Goal: Task Accomplishment & Management: Manage account settings

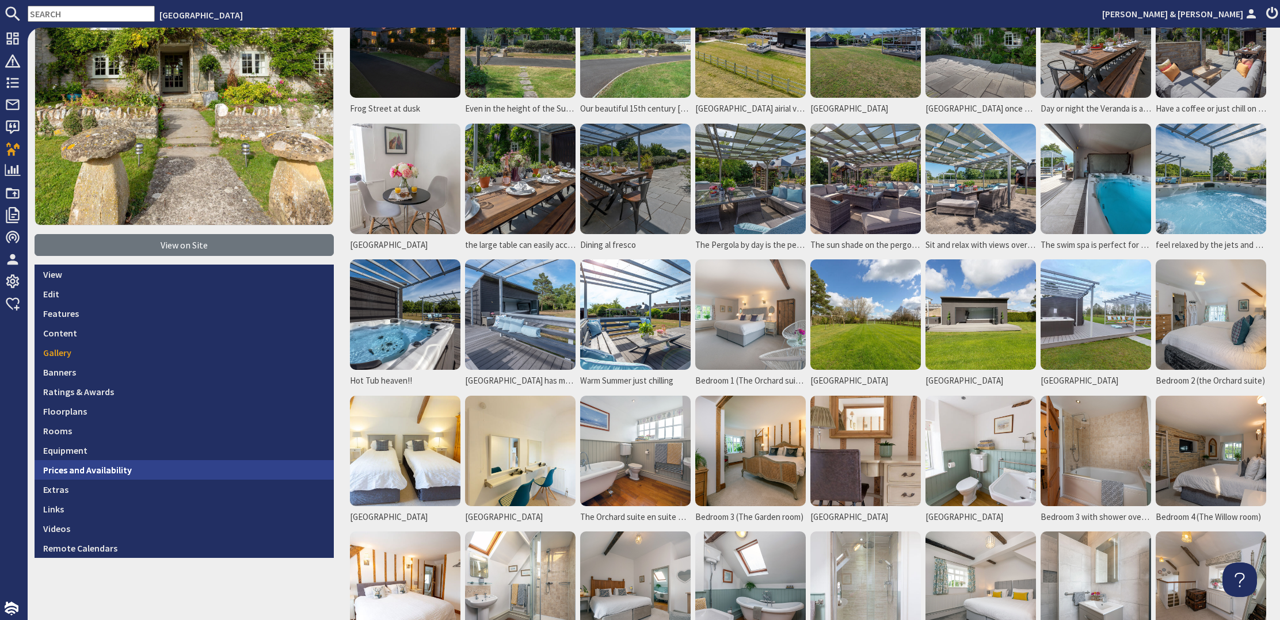
scroll to position [143, 0]
click at [121, 464] on link "Prices and Availability" at bounding box center [184, 470] width 299 height 20
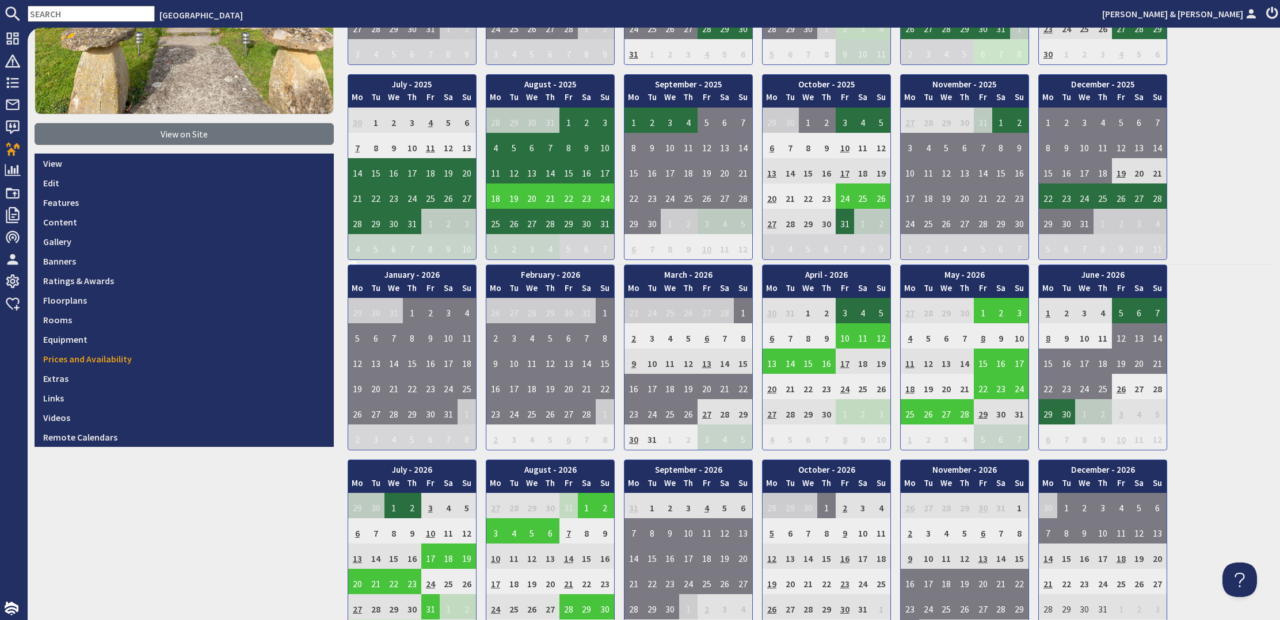
scroll to position [255, 0]
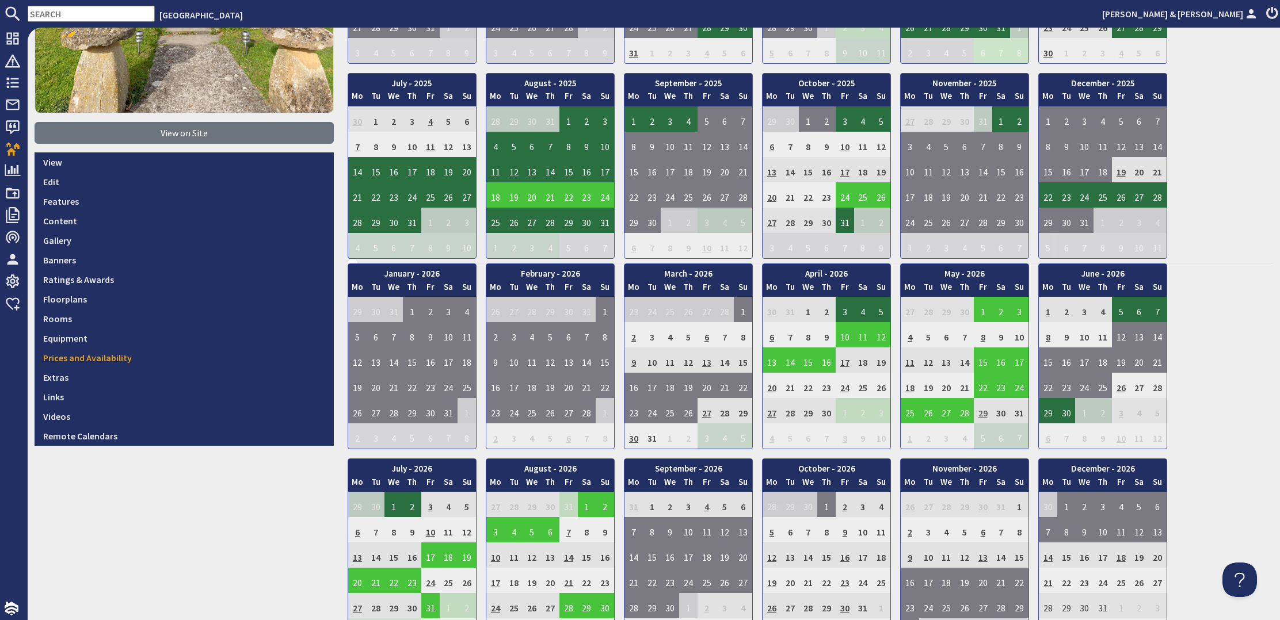
click at [986, 407] on td "29" at bounding box center [983, 410] width 18 height 25
drag, startPoint x: 201, startPoint y: 497, endPoint x: 276, endPoint y: 503, distance: 75.1
click at [199, 498] on div "9.8 View on Site View Edit Features Content Gallery Banners Ratings & Awards Fl…" at bounding box center [184, 307] width 313 height 986
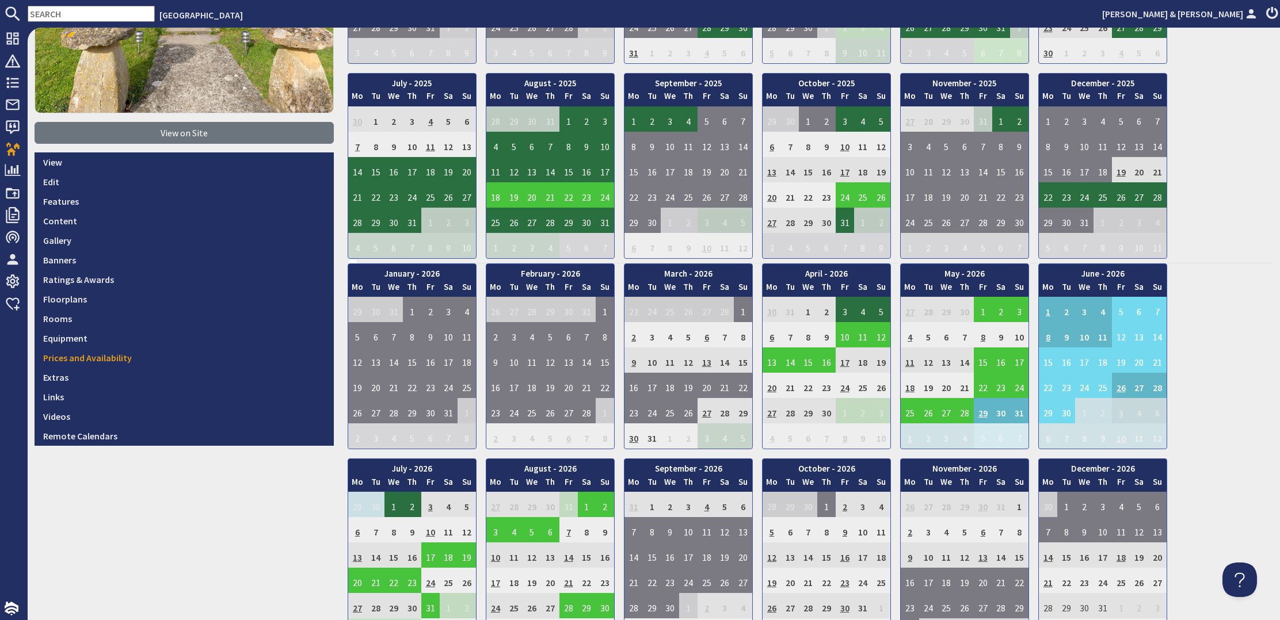
scroll to position [0, 1]
click at [273, 527] on div "9.8 View on Site View Edit Features Content Gallery Banners Ratings & Awards Fl…" at bounding box center [184, 307] width 313 height 986
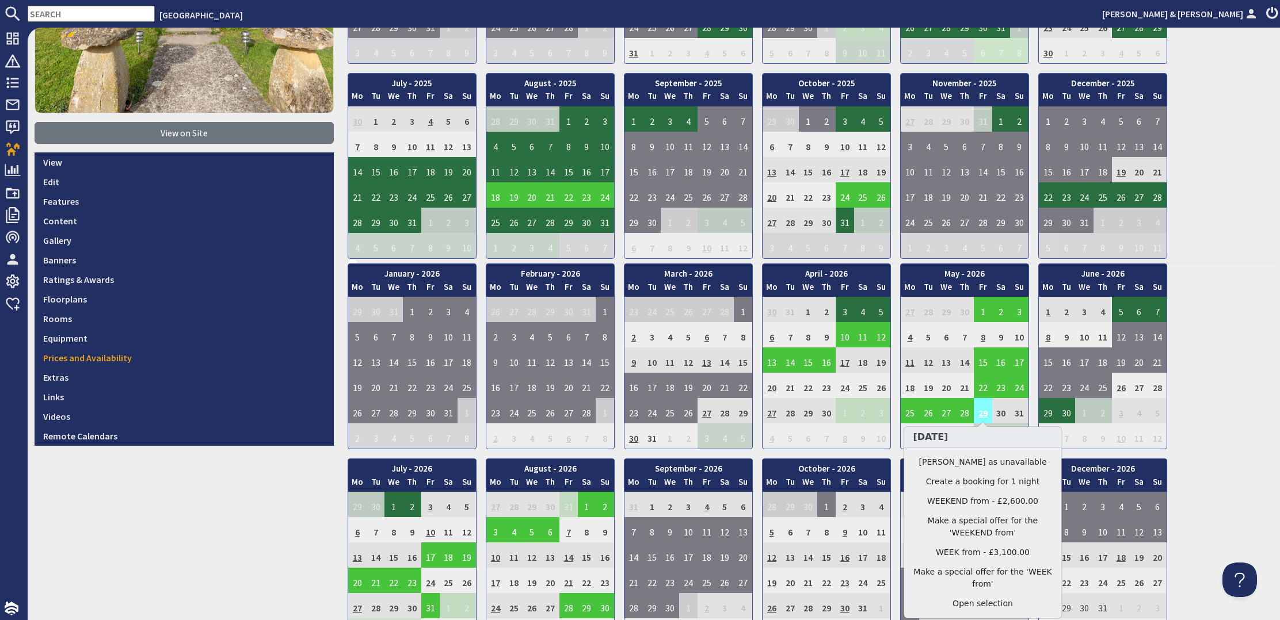
click at [984, 408] on td "29" at bounding box center [983, 410] width 18 height 25
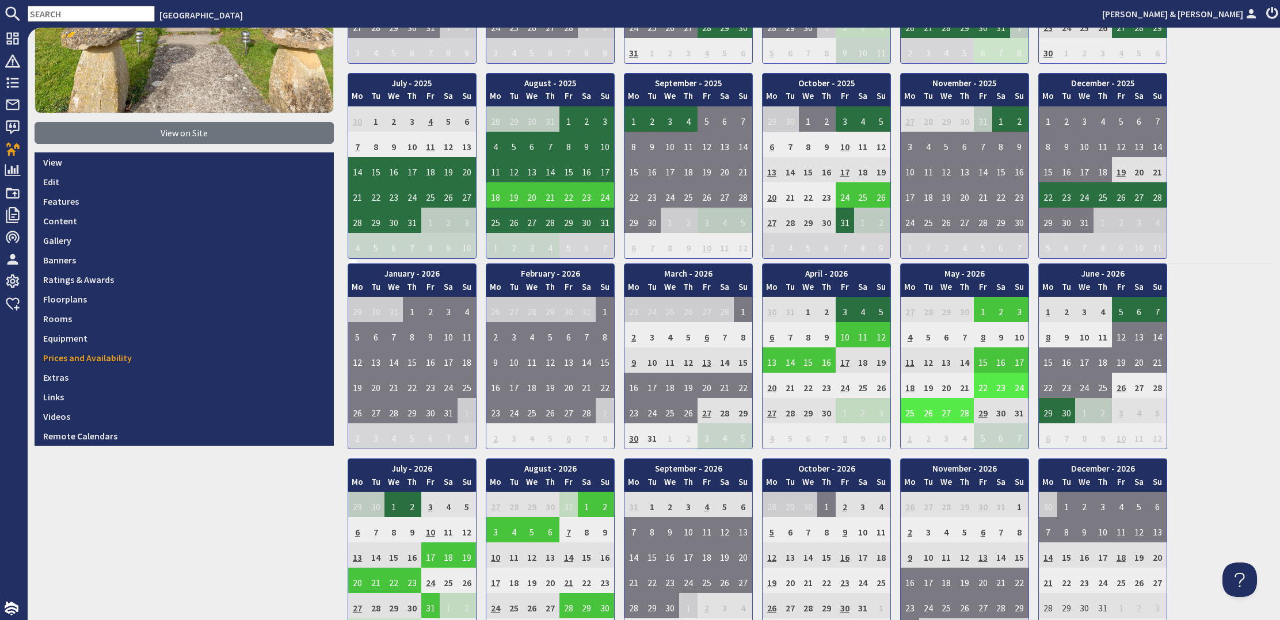
click at [985, 384] on td "22" at bounding box center [983, 385] width 18 height 25
click at [995, 432] on link "View booking" at bounding box center [976, 437] width 60 height 12
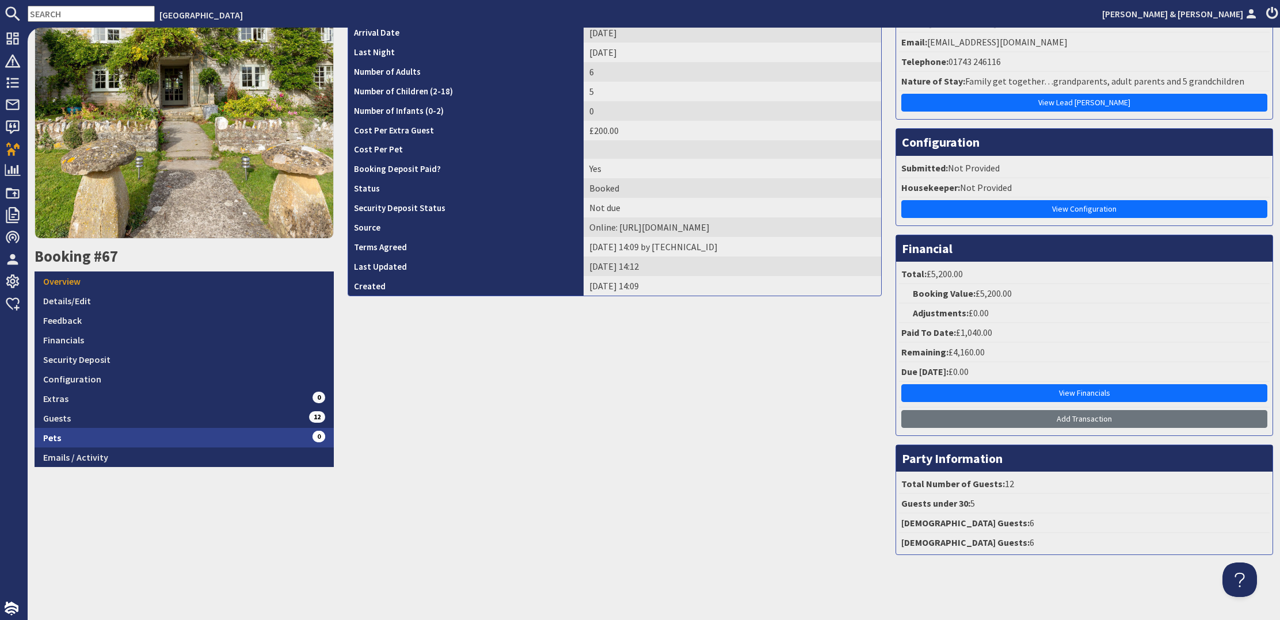
scroll to position [129, 0]
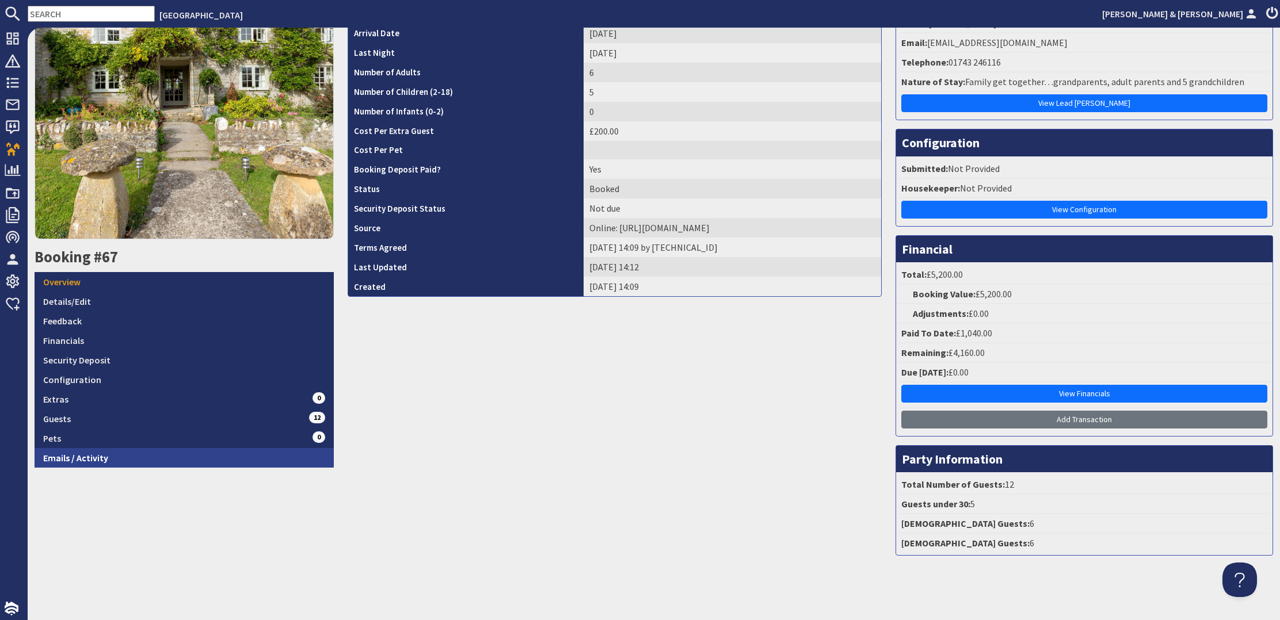
click at [107, 452] on link "Emails / Activity" at bounding box center [184, 458] width 299 height 20
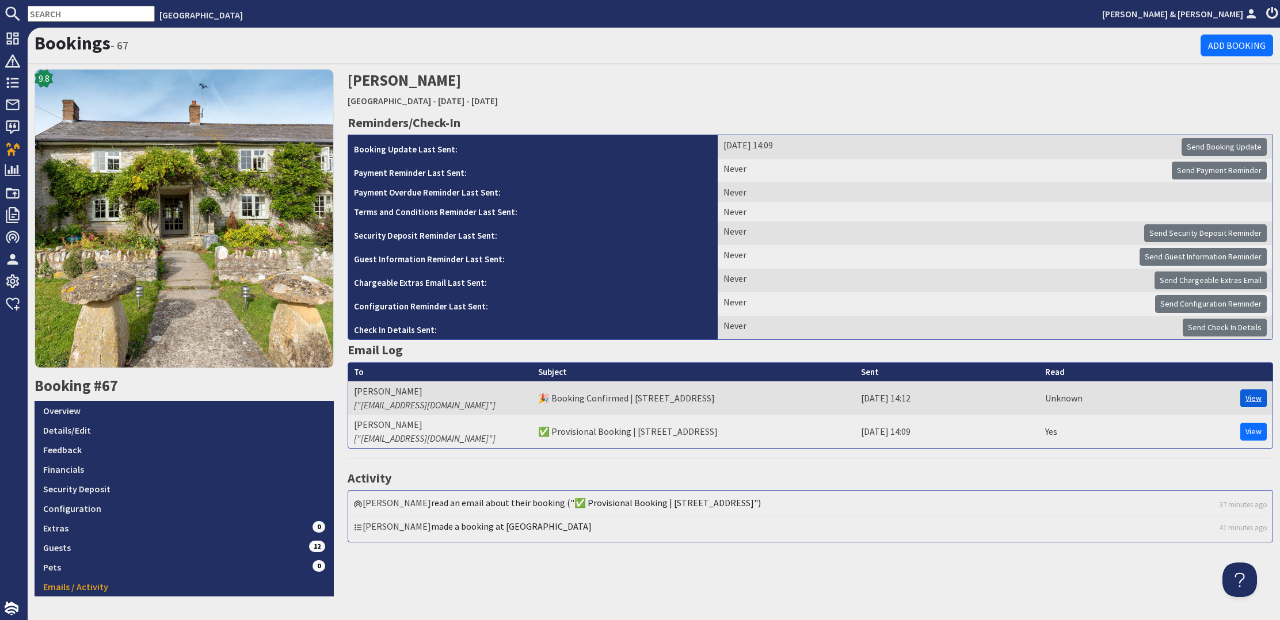
click at [1253, 391] on link "View" at bounding box center [1253, 399] width 26 height 18
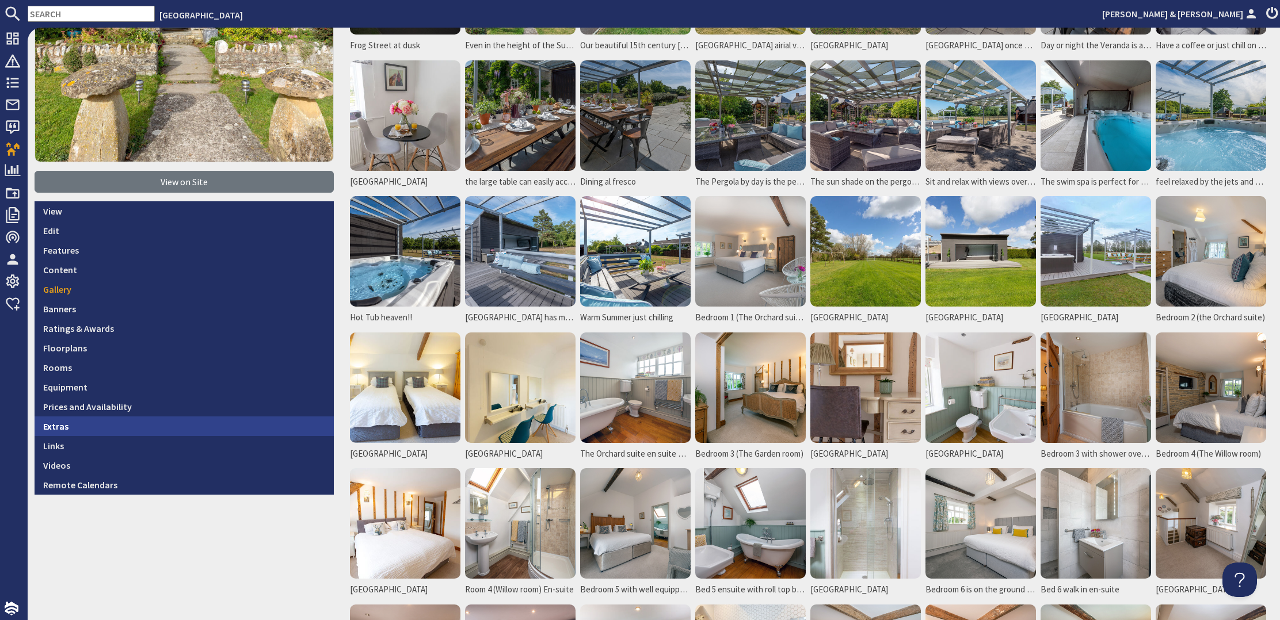
scroll to position [207, 0]
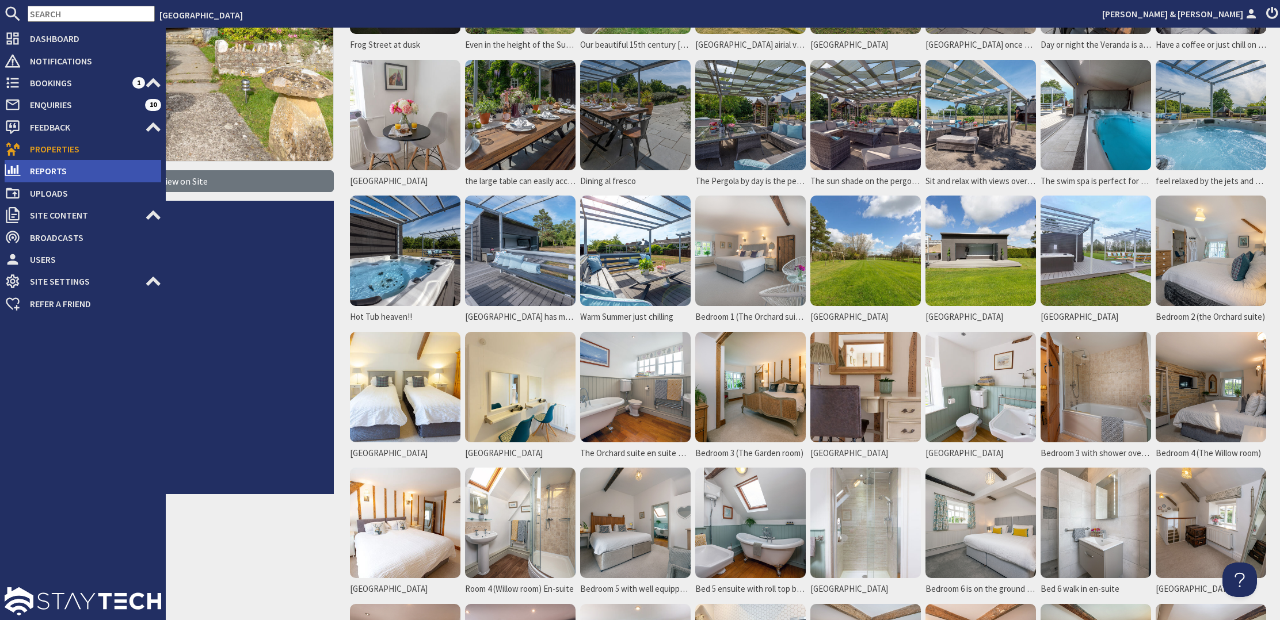
click at [49, 163] on span "Reports" at bounding box center [91, 171] width 140 height 18
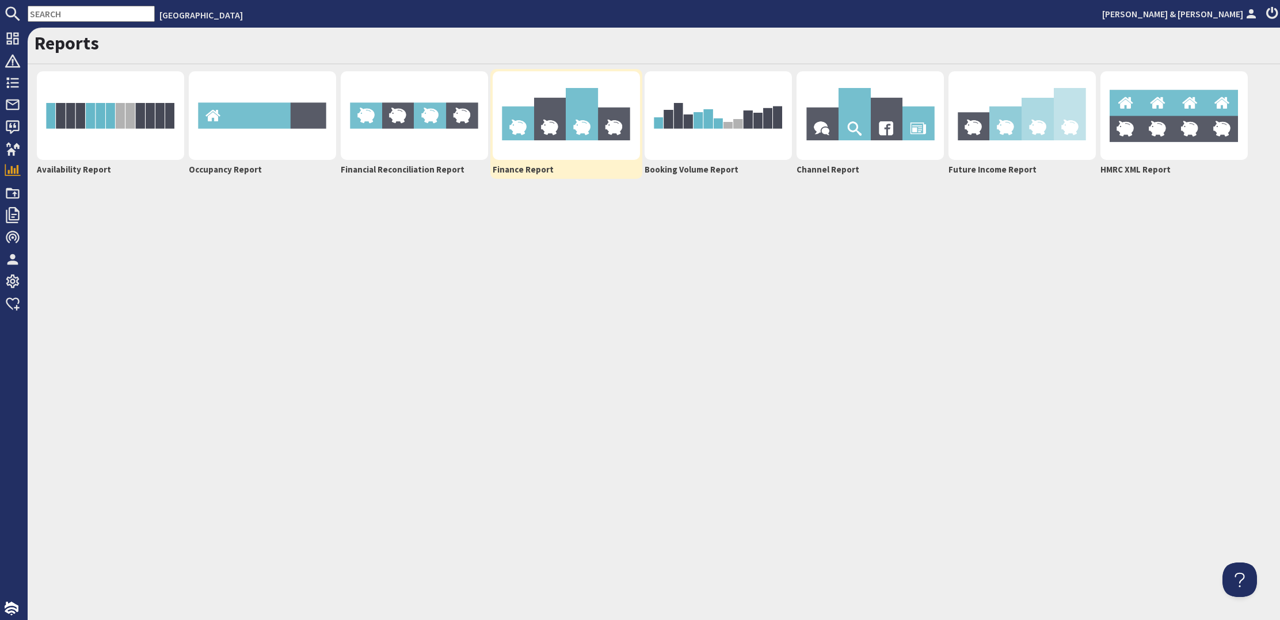
click at [580, 128] on img at bounding box center [566, 115] width 147 height 89
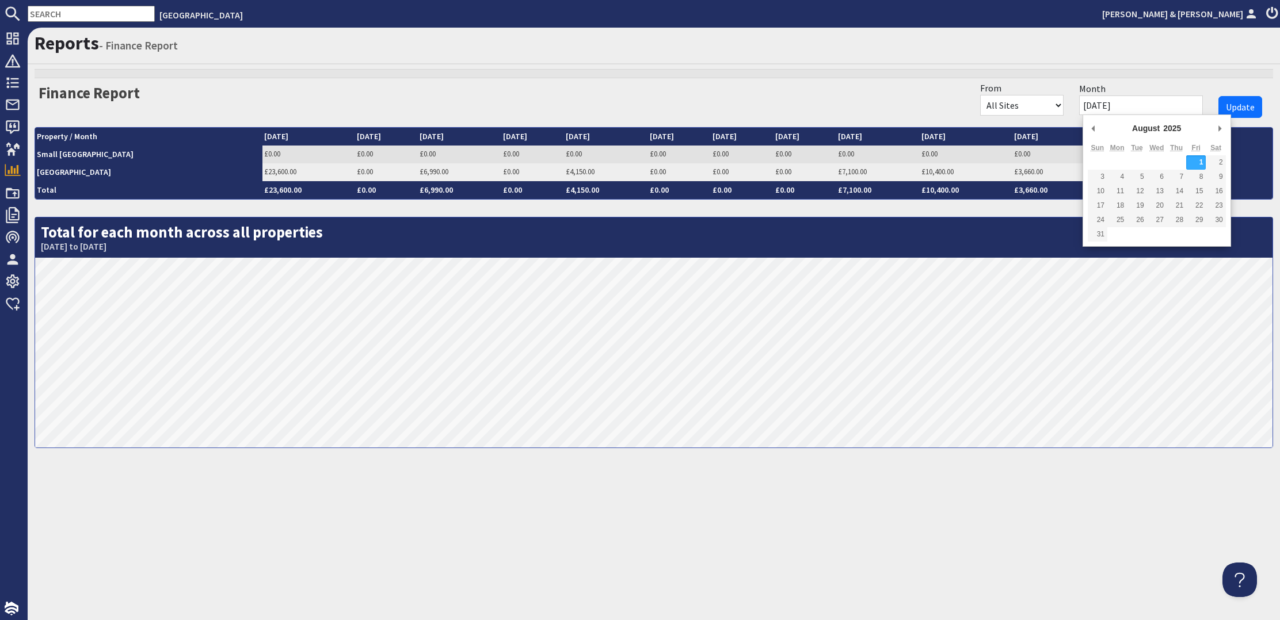
click at [1152, 105] on input "01/08/2025" at bounding box center [1141, 106] width 124 height 20
type input "01/04/2026"
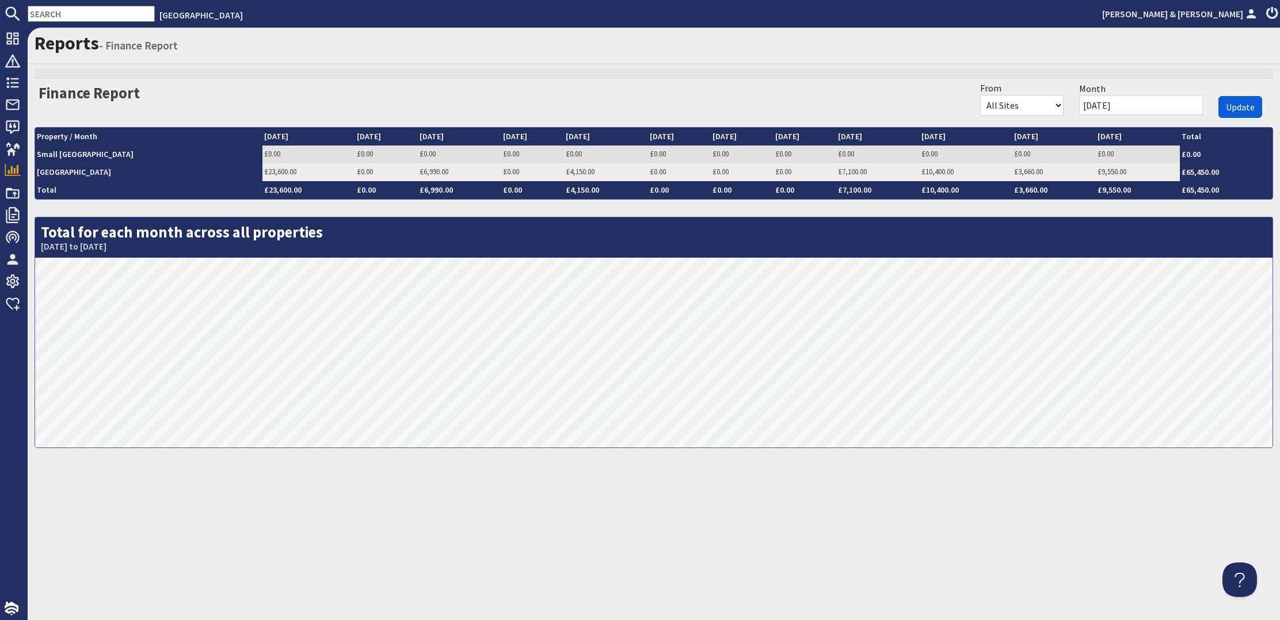
click at [1228, 106] on span "Update" at bounding box center [1240, 107] width 29 height 12
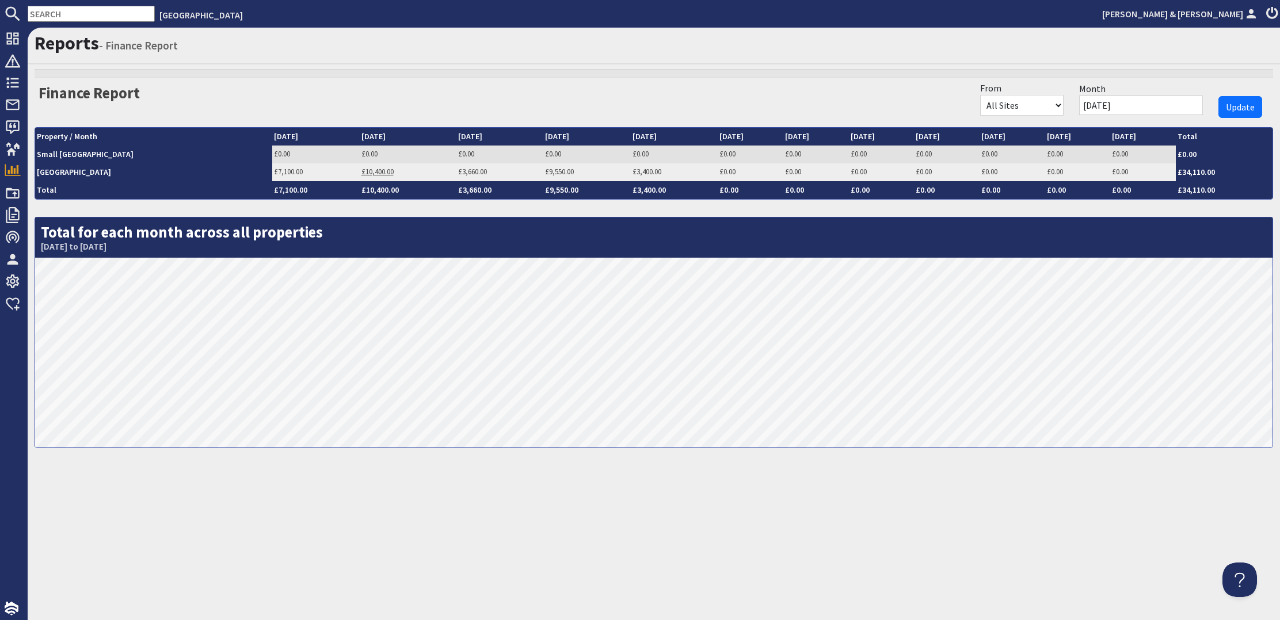
click at [361, 169] on link "£10,400.00" at bounding box center [377, 172] width 32 height 10
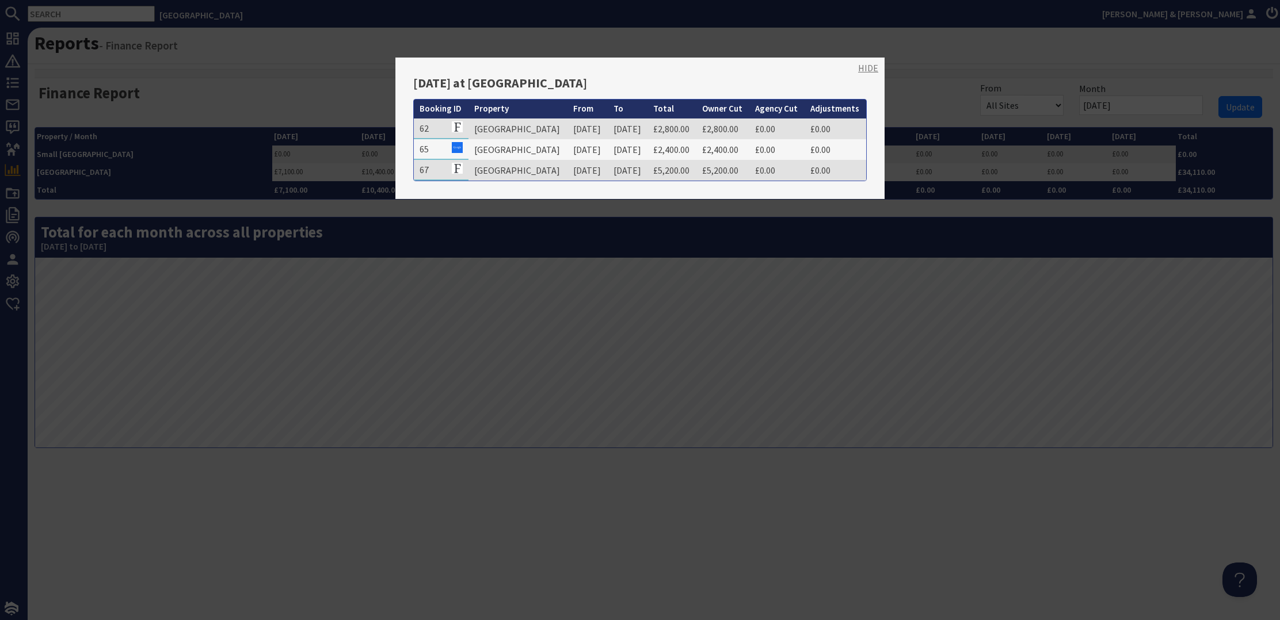
click at [870, 63] on link "HIDE" at bounding box center [868, 68] width 20 height 14
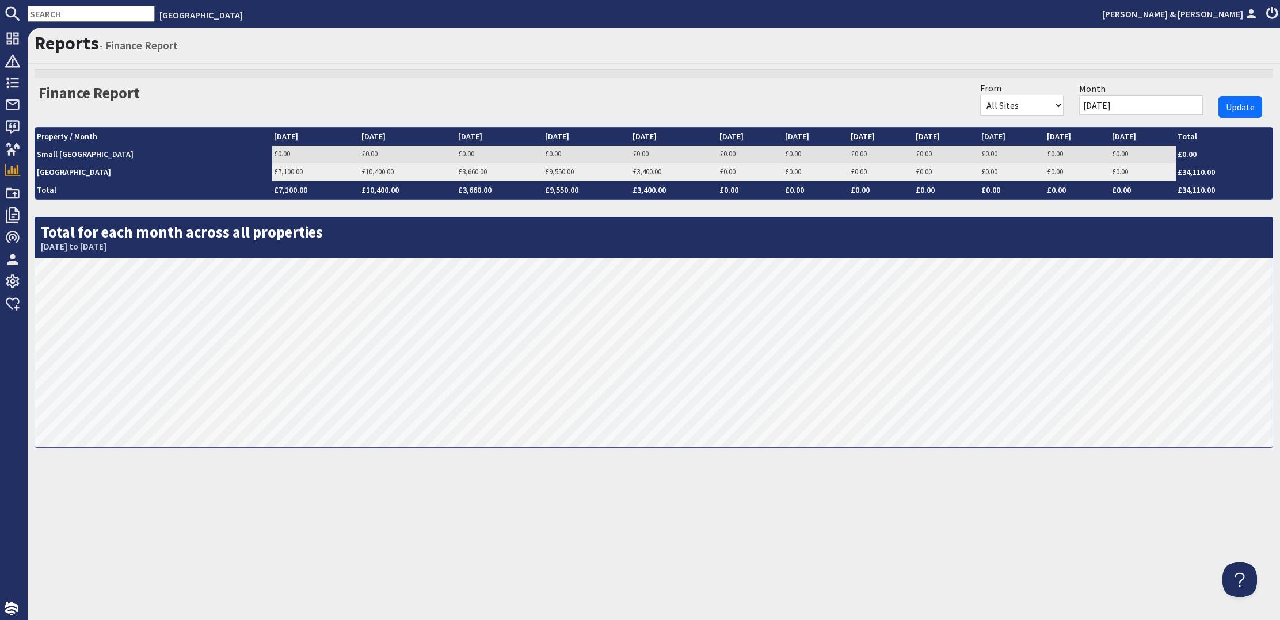
click at [458, 172] on link "£3,660.00" at bounding box center [472, 172] width 29 height 10
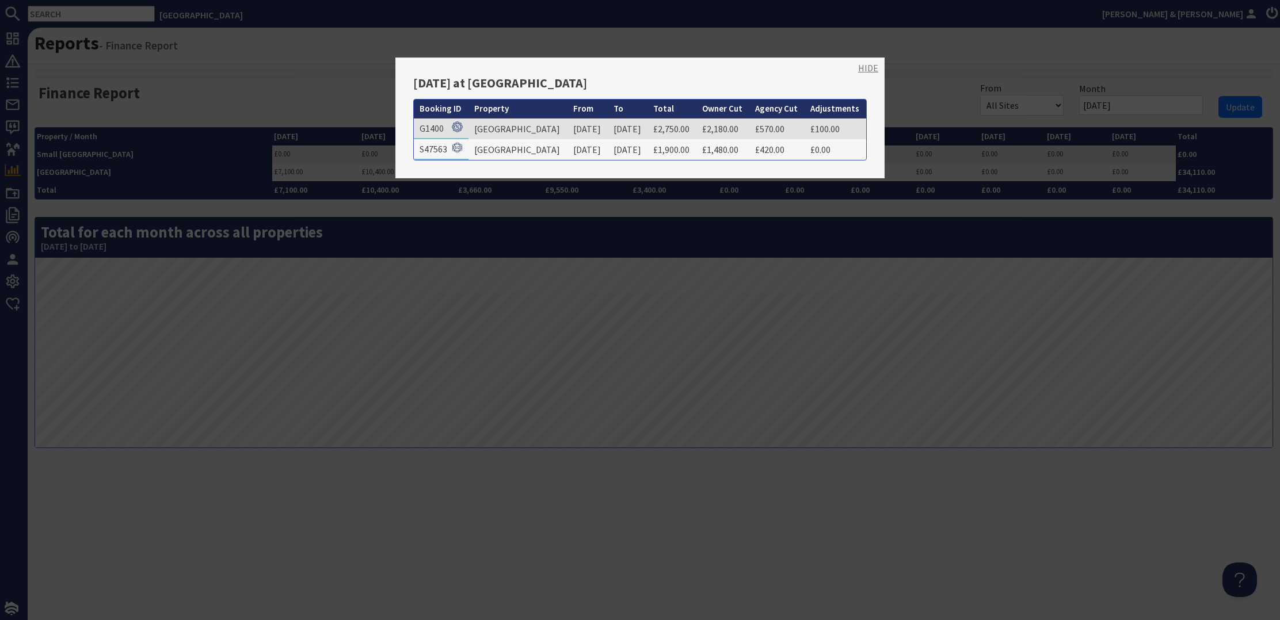
click at [874, 67] on link "HIDE" at bounding box center [868, 68] width 20 height 14
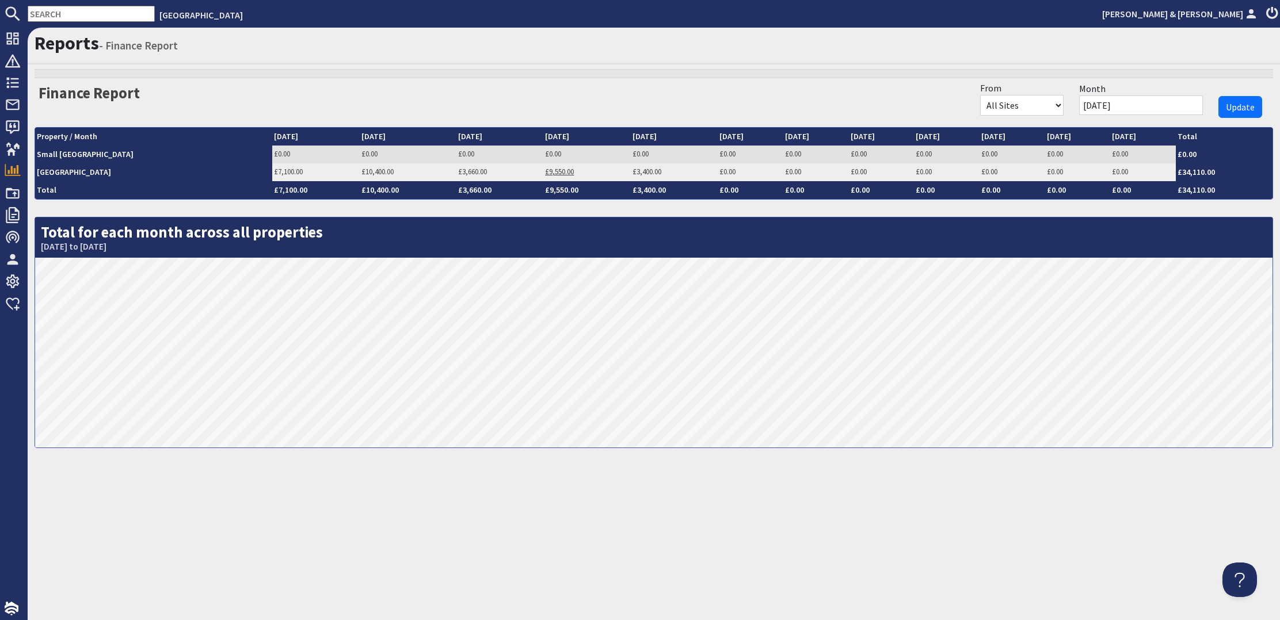
click at [545, 170] on link "£9,550.00" at bounding box center [559, 172] width 29 height 10
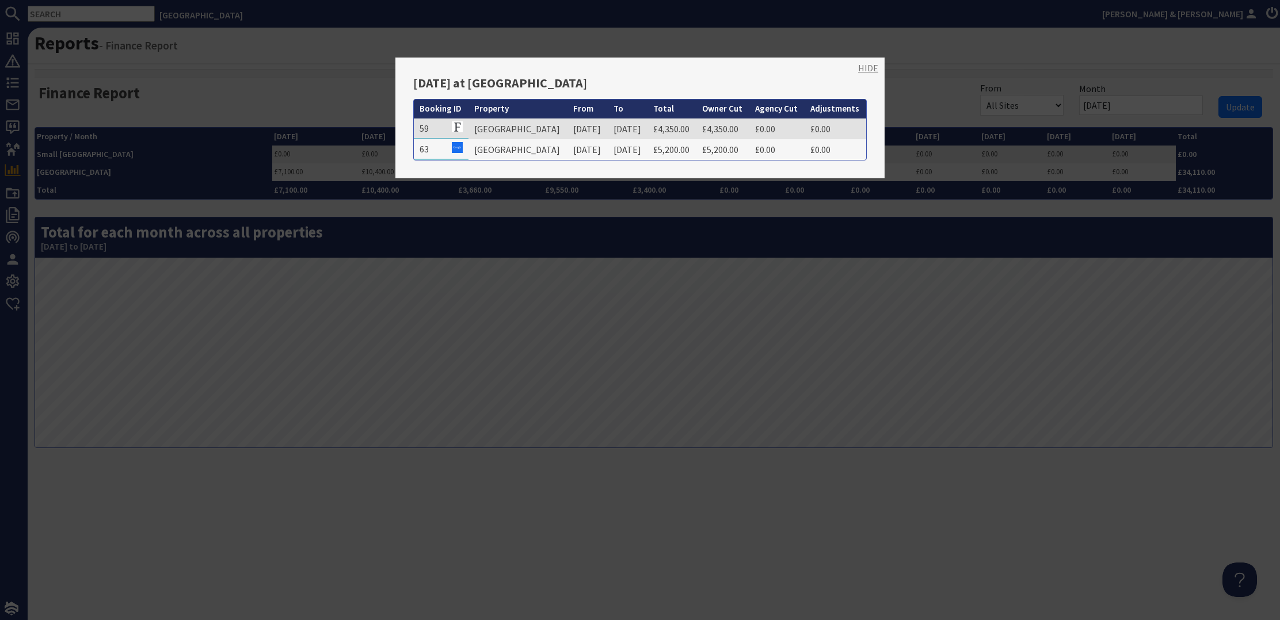
click at [870, 65] on link "HIDE" at bounding box center [868, 68] width 20 height 14
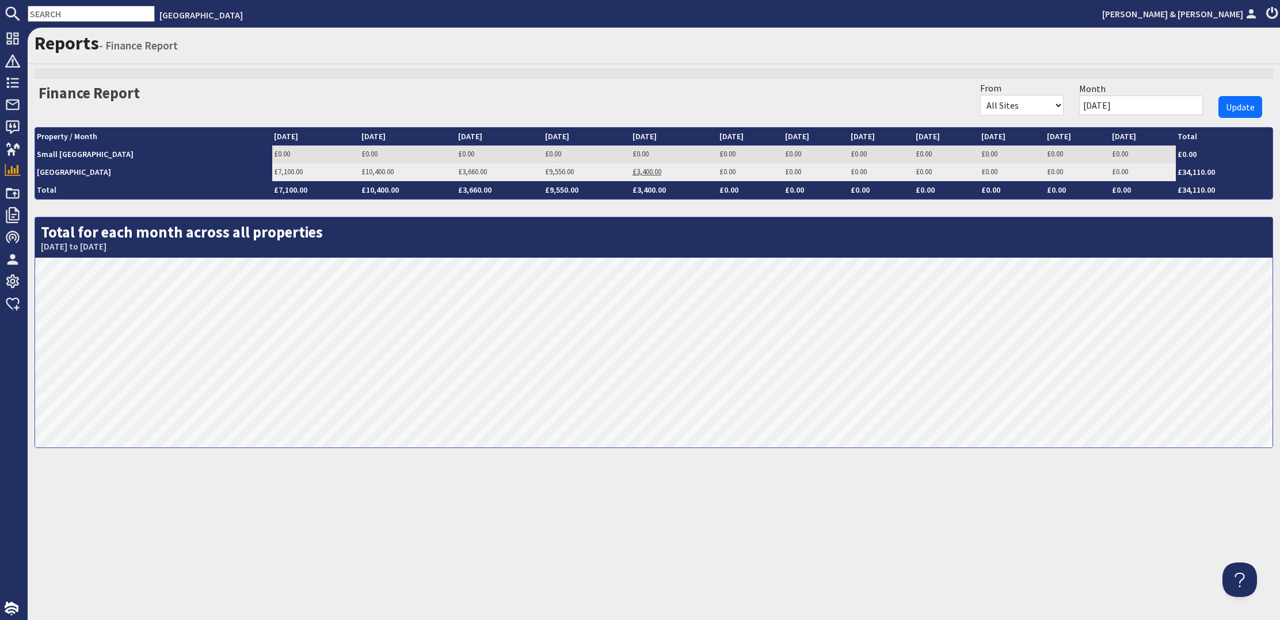
click at [632, 171] on link "£3,400.00" at bounding box center [646, 172] width 29 height 10
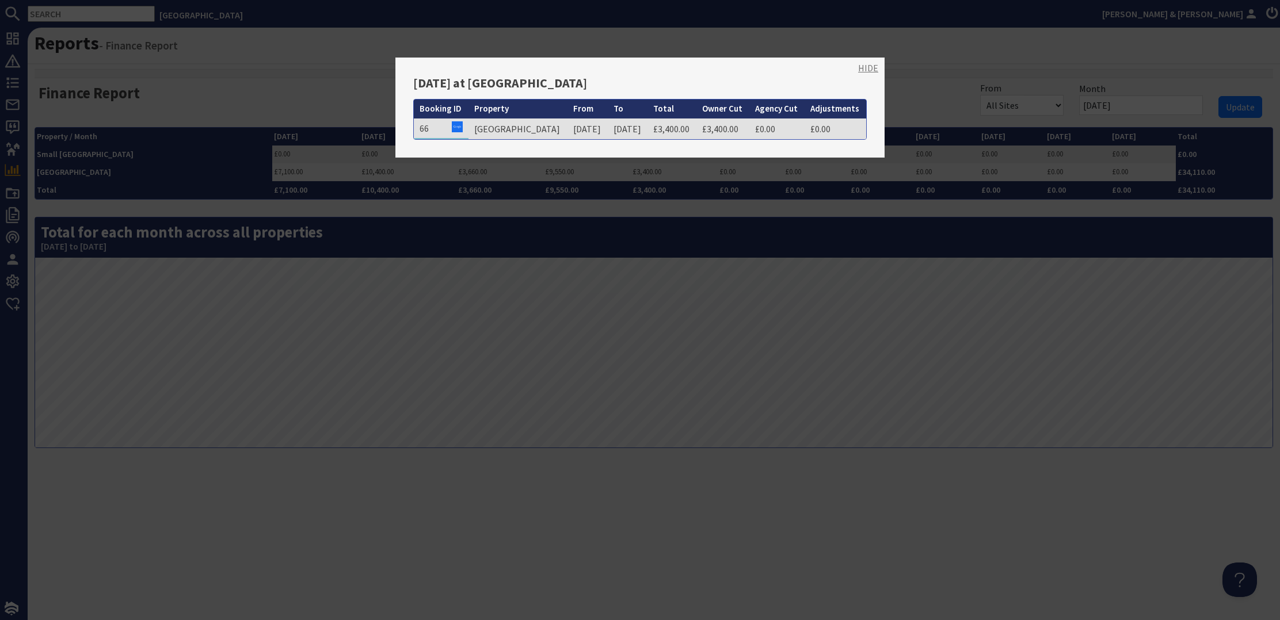
click at [870, 62] on link "HIDE" at bounding box center [868, 68] width 20 height 14
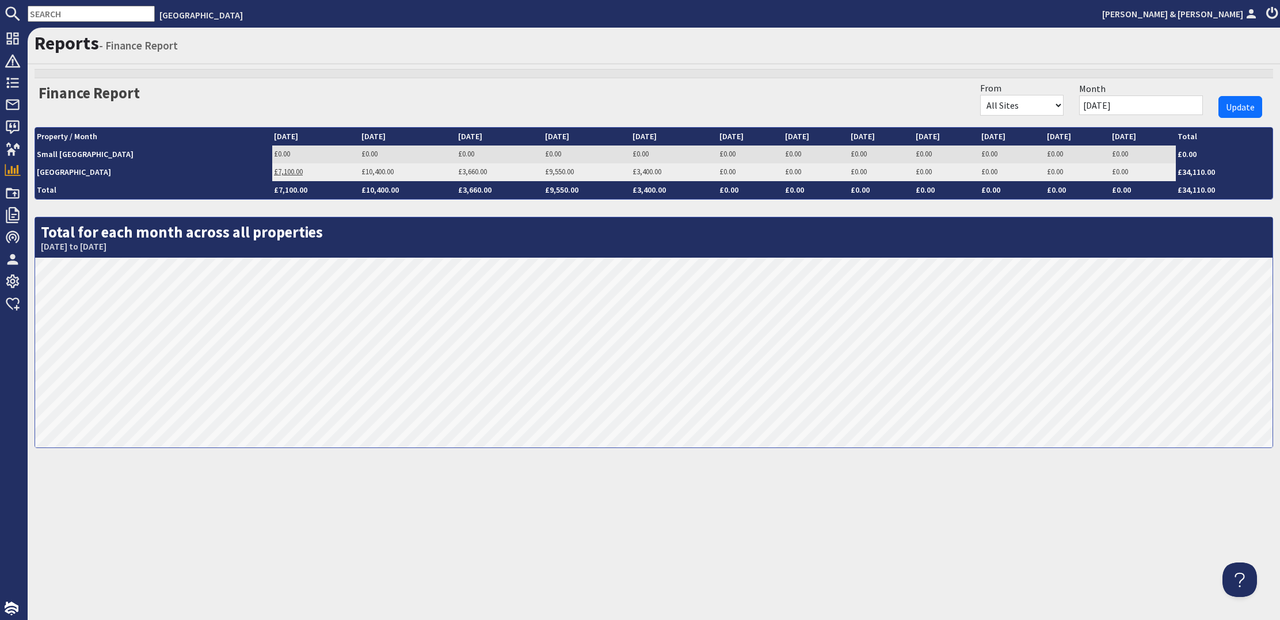
click at [274, 170] on link "£7,100.00" at bounding box center [288, 172] width 29 height 10
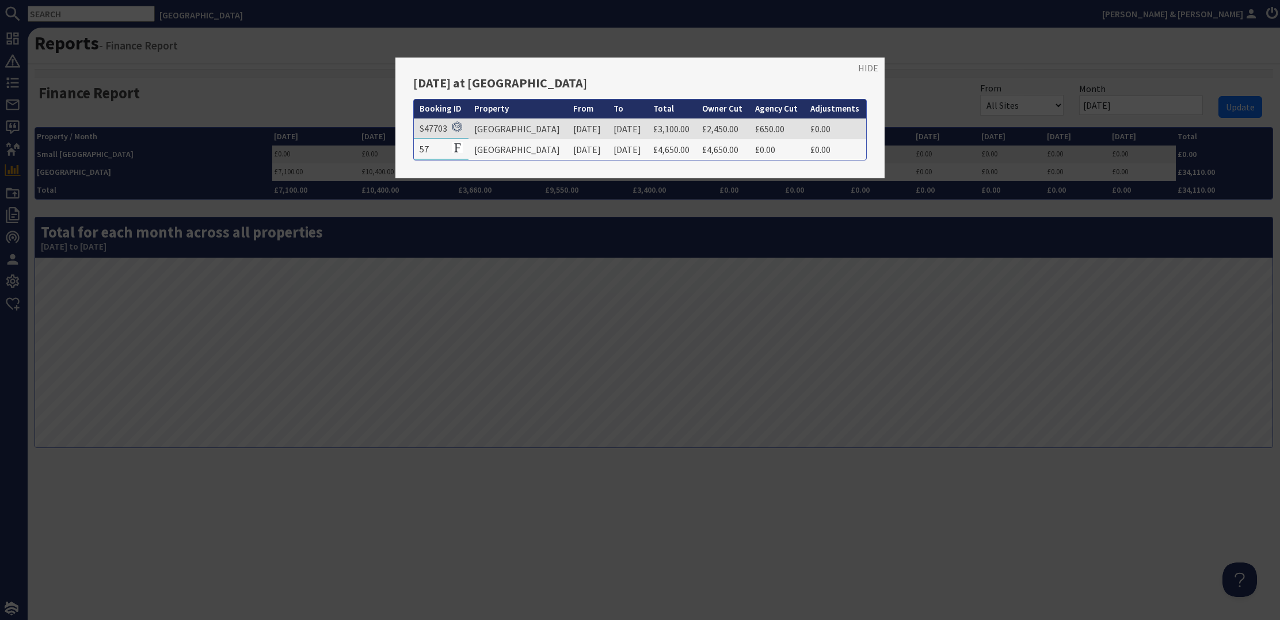
click at [872, 67] on link "HIDE" at bounding box center [868, 68] width 20 height 14
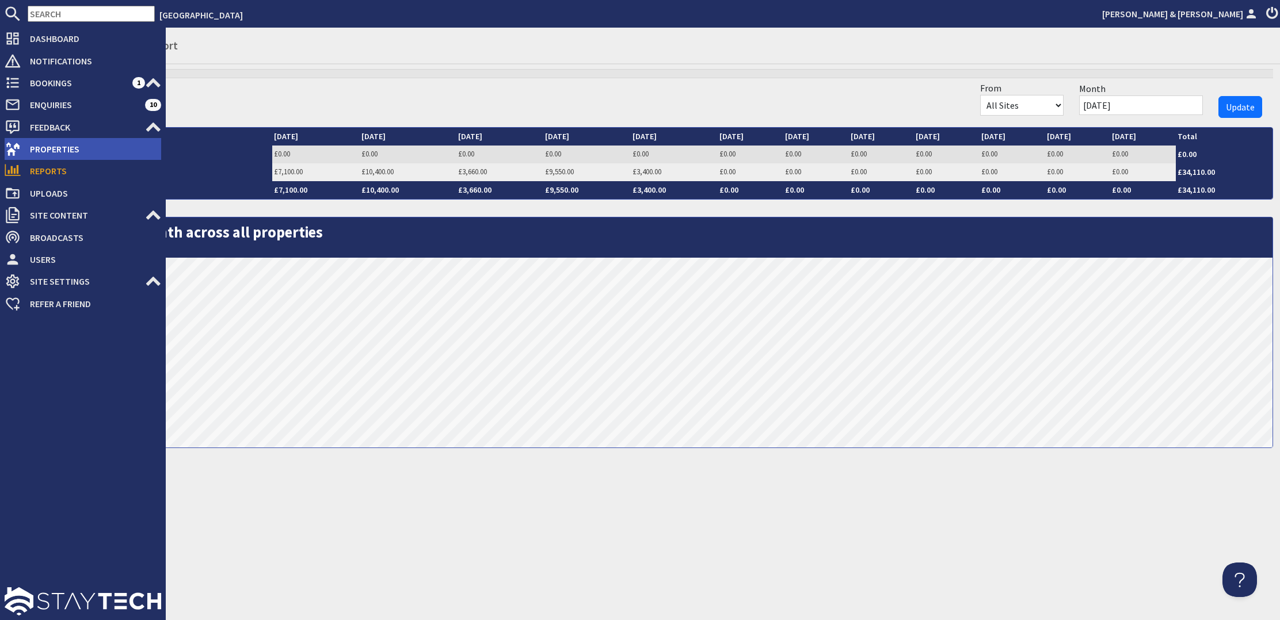
click at [40, 147] on span "Properties" at bounding box center [91, 149] width 140 height 18
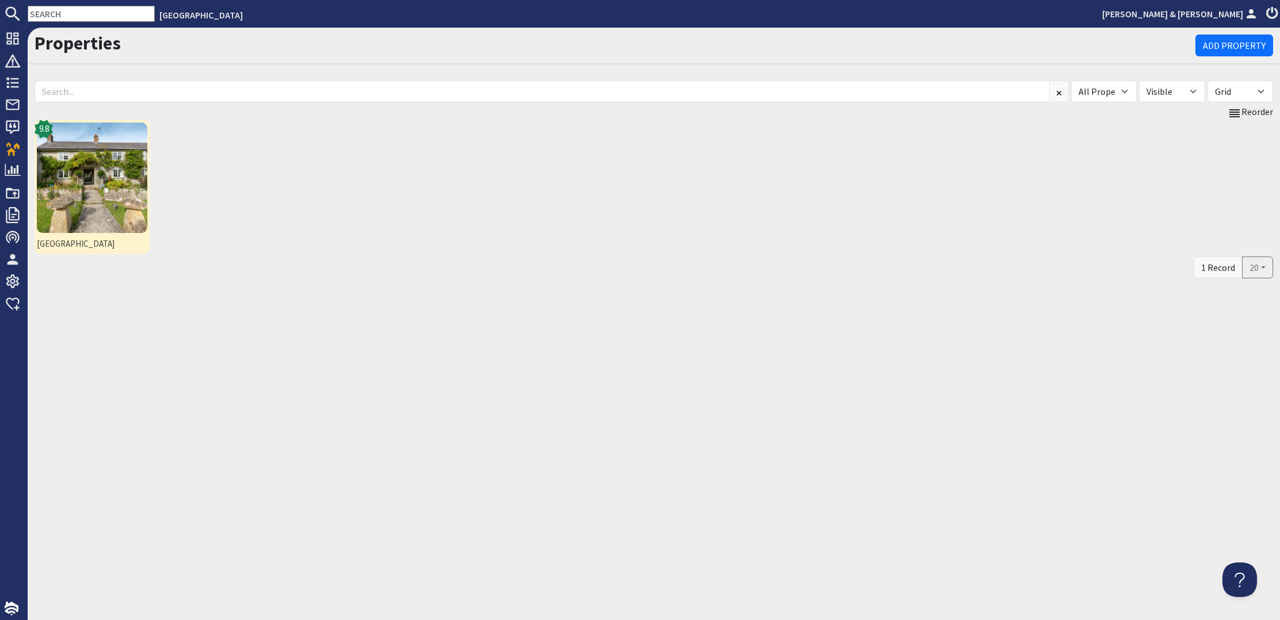
click at [136, 154] on img at bounding box center [92, 178] width 110 height 110
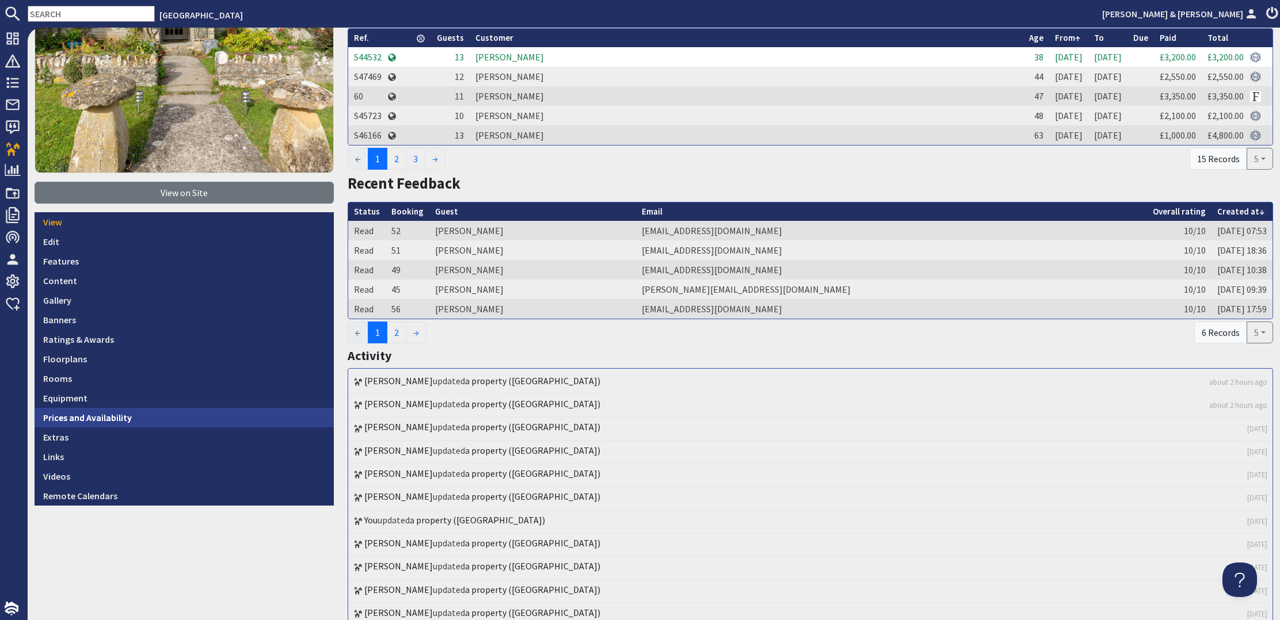
scroll to position [196, 0]
click at [112, 414] on link "Prices and Availability" at bounding box center [184, 417] width 299 height 20
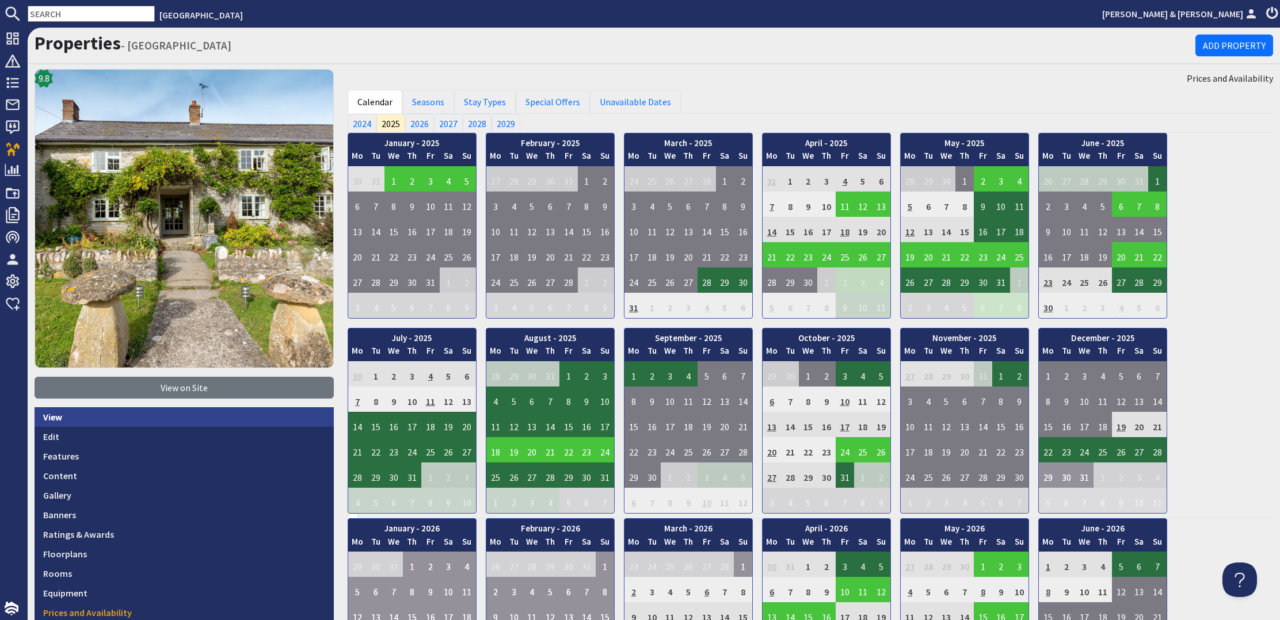
click at [54, 416] on link "View" at bounding box center [184, 417] width 299 height 20
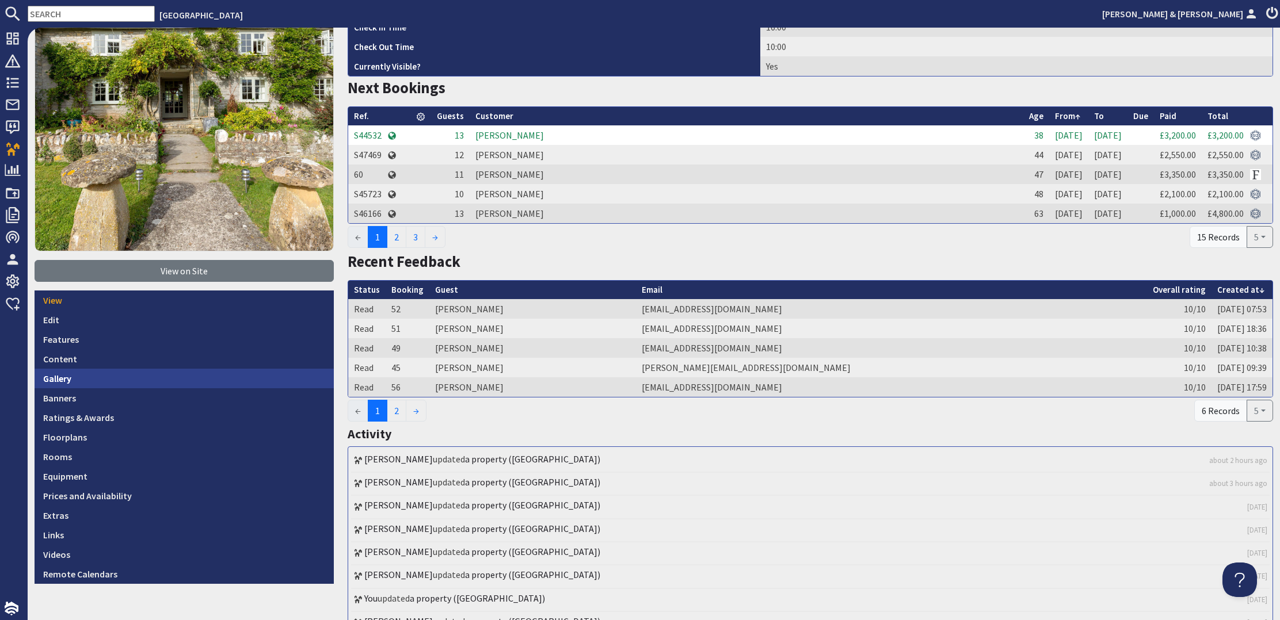
scroll to position [125, 0]
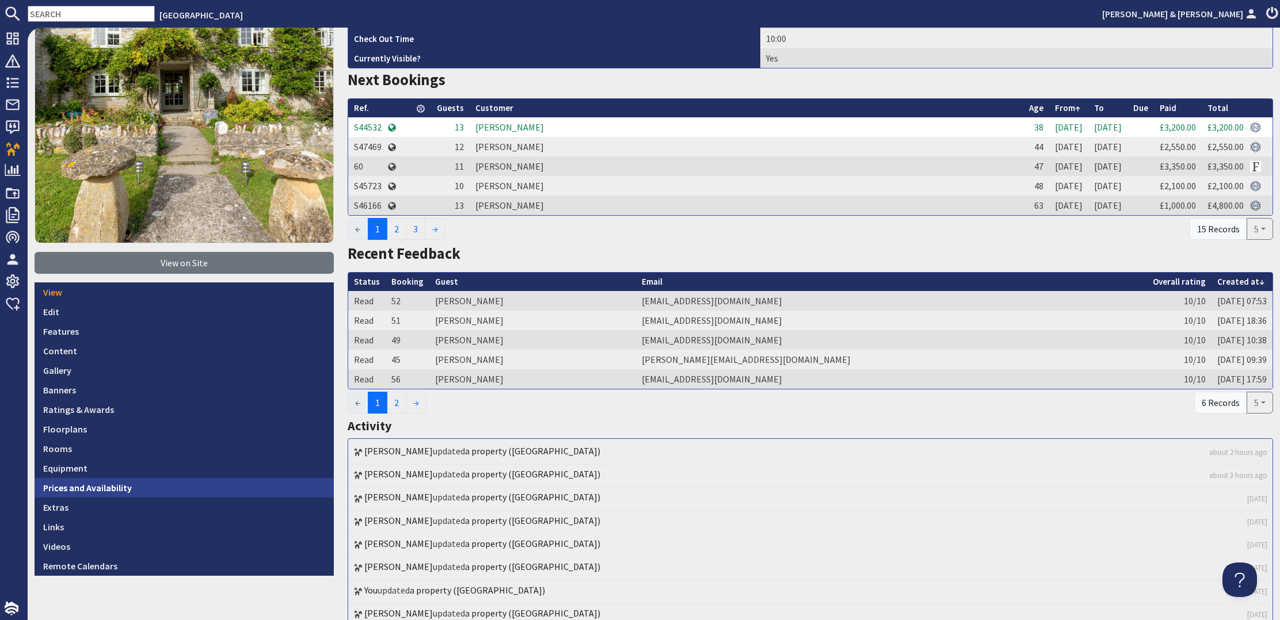
click at [96, 489] on link "Prices and Availability" at bounding box center [184, 488] width 299 height 20
